Goal: Find contact information: Find contact information

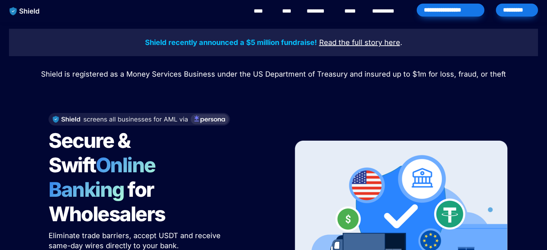
click at [315, 13] on link "********" at bounding box center [319, 11] width 26 height 9
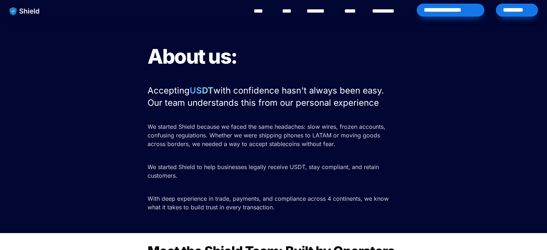
click at [291, 115] on div at bounding box center [273, 115] width 252 height 11
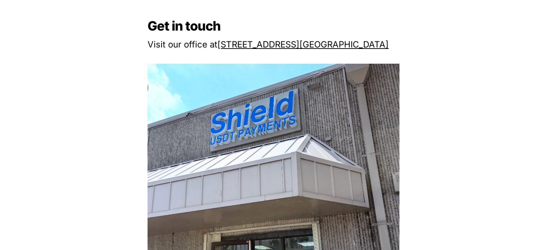
scroll to position [676, 0]
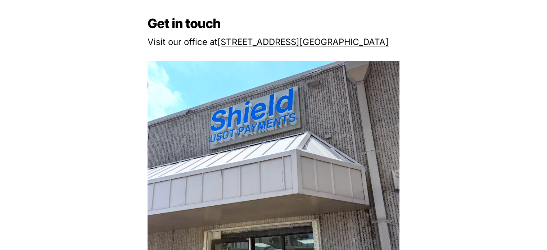
click at [528, 86] on div at bounding box center [273, 215] width 529 height 309
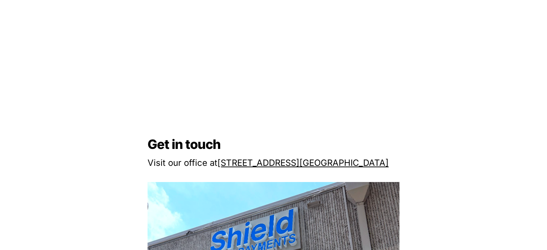
scroll to position [532, 0]
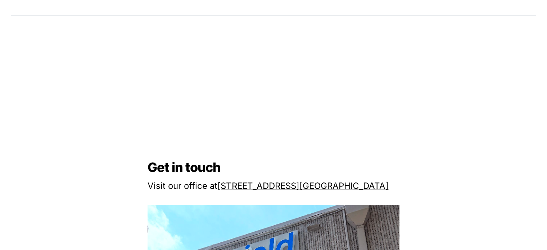
click at [269, 181] on u "2608 NW 72nd Ave," at bounding box center [258, 186] width 82 height 10
click at [270, 188] on u "2608 NW 72nd Ave," at bounding box center [258, 186] width 82 height 10
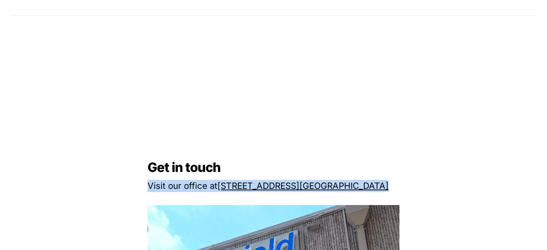
click at [270, 188] on u "2608 NW 72nd Ave," at bounding box center [258, 186] width 82 height 10
drag, startPoint x: 219, startPoint y: 187, endPoint x: 370, endPoint y: 183, distance: 150.4
click at [370, 183] on p "Visit our office at 2608 NW 72nd Ave, Miami, FL 33122" at bounding box center [273, 185] width 252 height 15
copy p "2608 NW 72nd Ave, Miami, FL 33122"
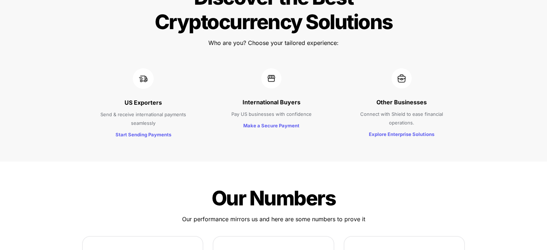
scroll to position [782, 0]
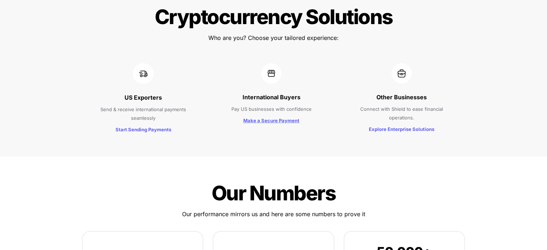
click at [283, 118] on strong "Make a Secure Payment" at bounding box center [271, 121] width 56 height 6
click at [478, 123] on div "Choose Your Path: Discover the Best Cryptocurrency Solutions Choose Your Path: …" at bounding box center [273, 48] width 547 height 218
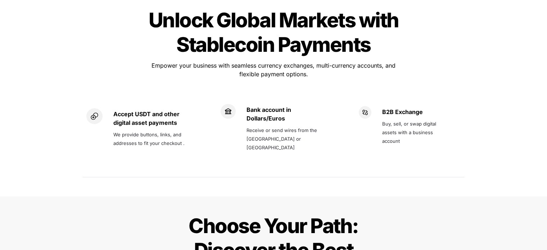
scroll to position [524, 0]
